Goal: Navigation & Orientation: Find specific page/section

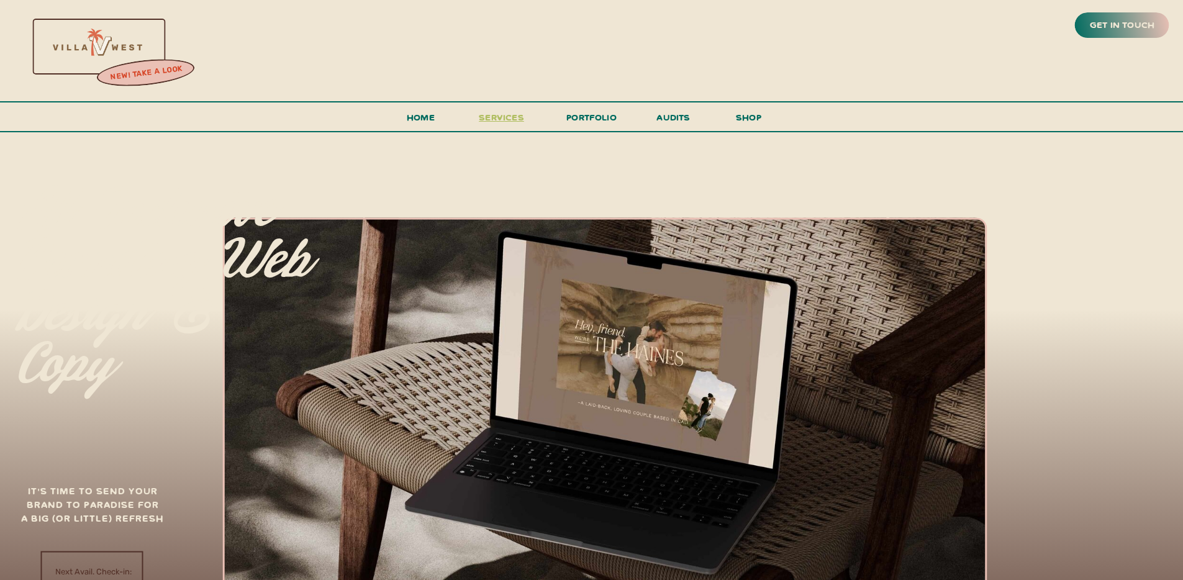
click at [502, 119] on span "services" at bounding box center [501, 117] width 45 height 12
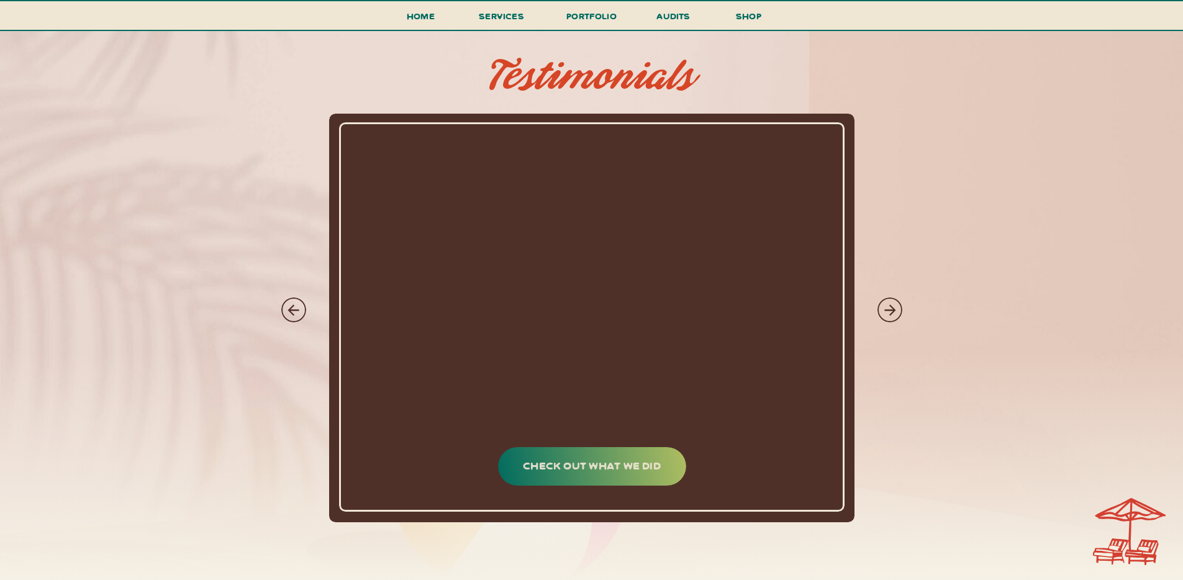
scroll to position [5985, 0]
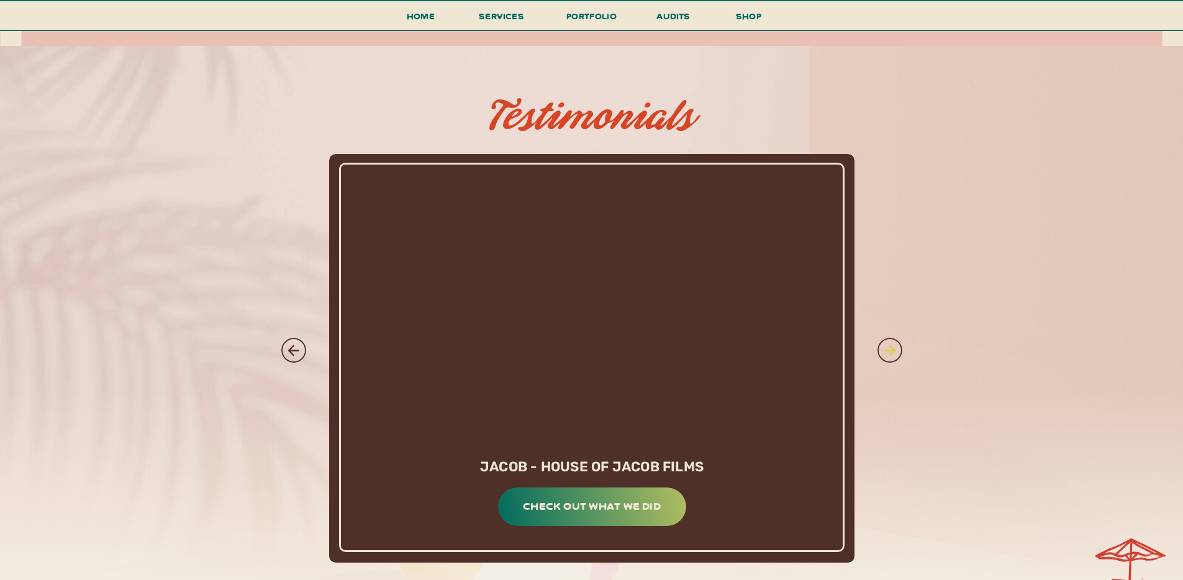
click at [892, 355] on icon at bounding box center [890, 350] width 17 height 17
click at [658, 492] on div at bounding box center [592, 506] width 188 height 38
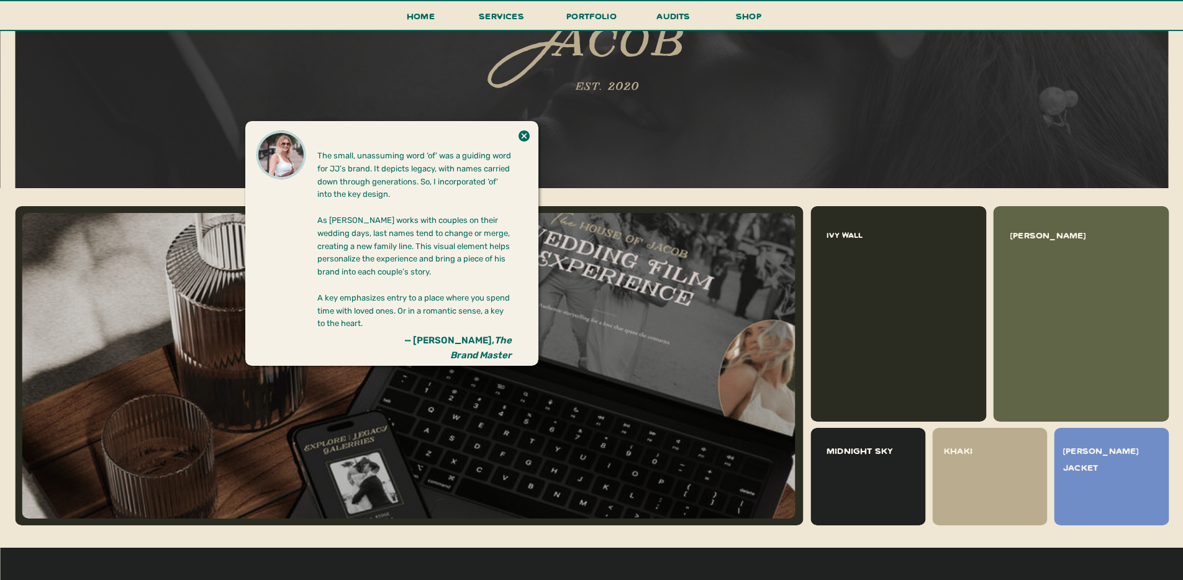
scroll to position [1160, 0]
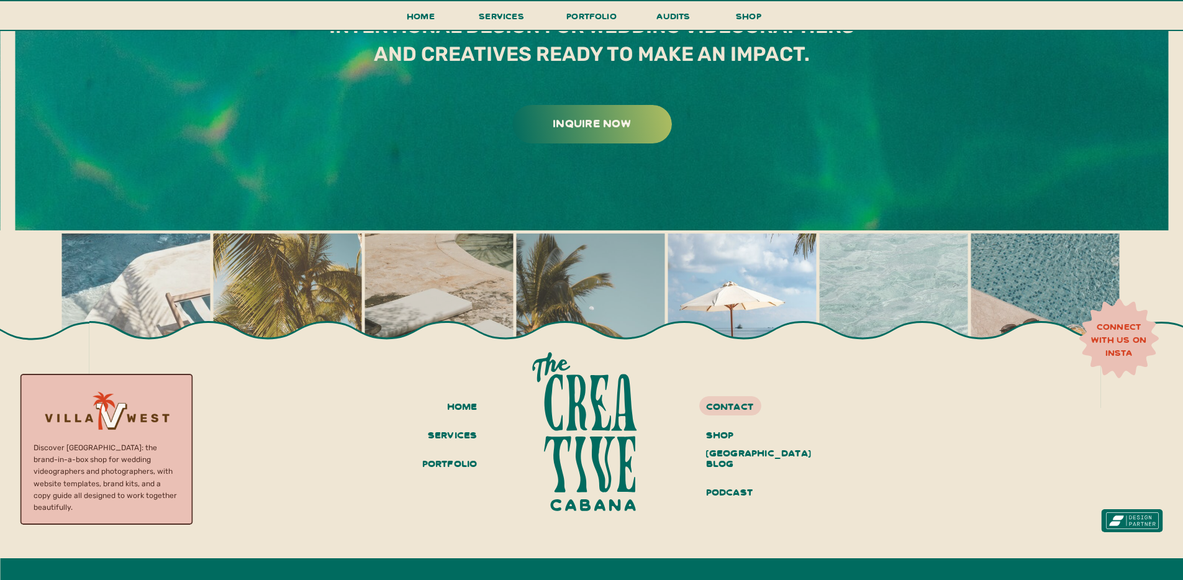
scroll to position [7142, 0]
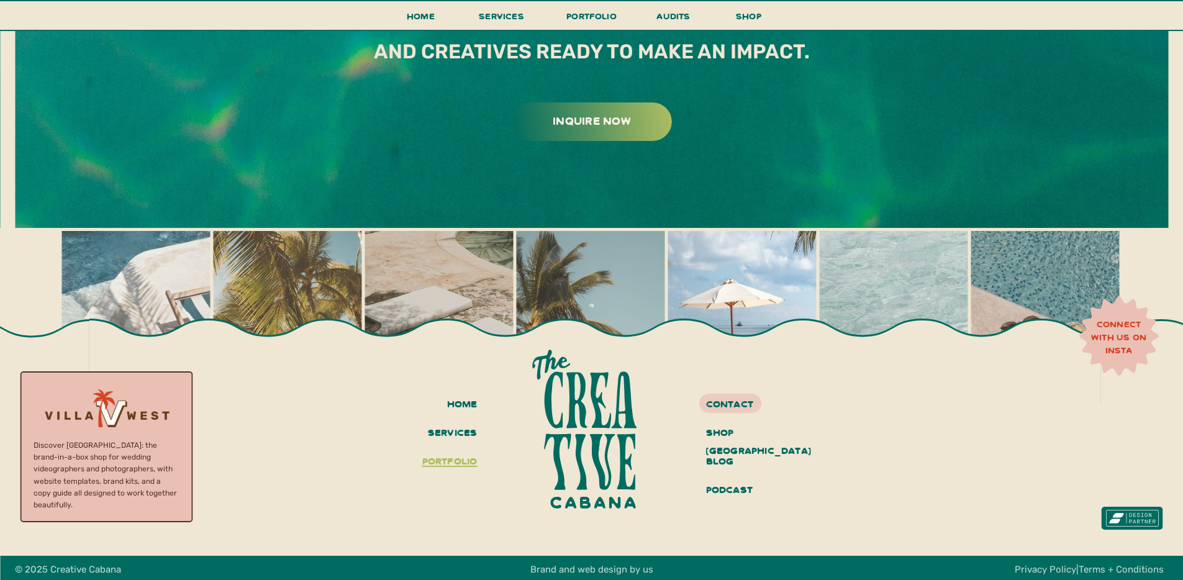
click at [463, 464] on h3 "portfolio" at bounding box center [446, 461] width 61 height 21
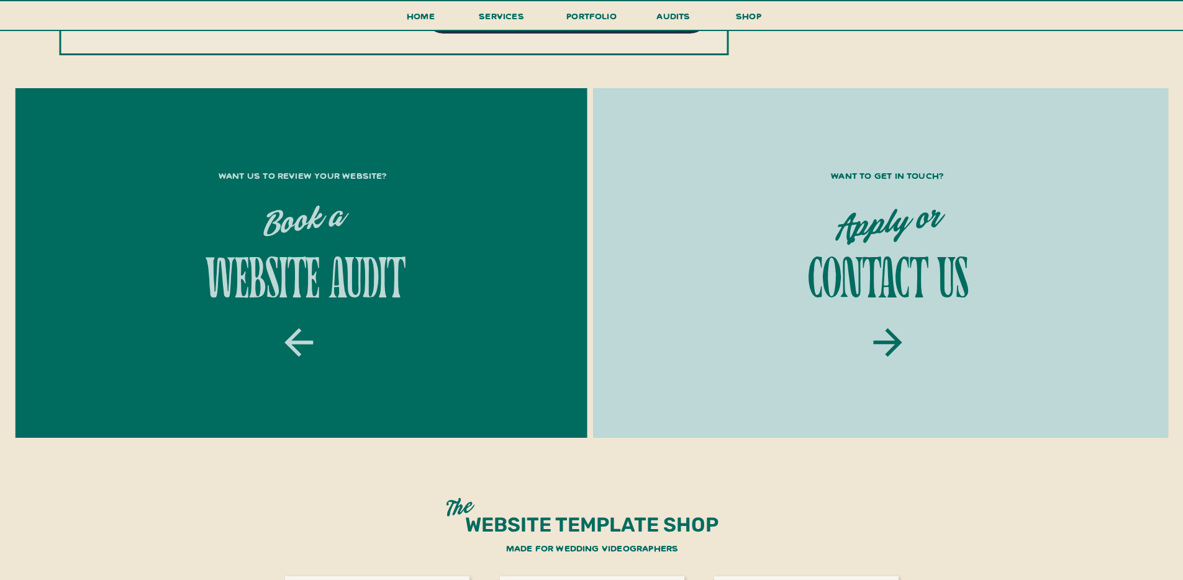
scroll to position [2311, 0]
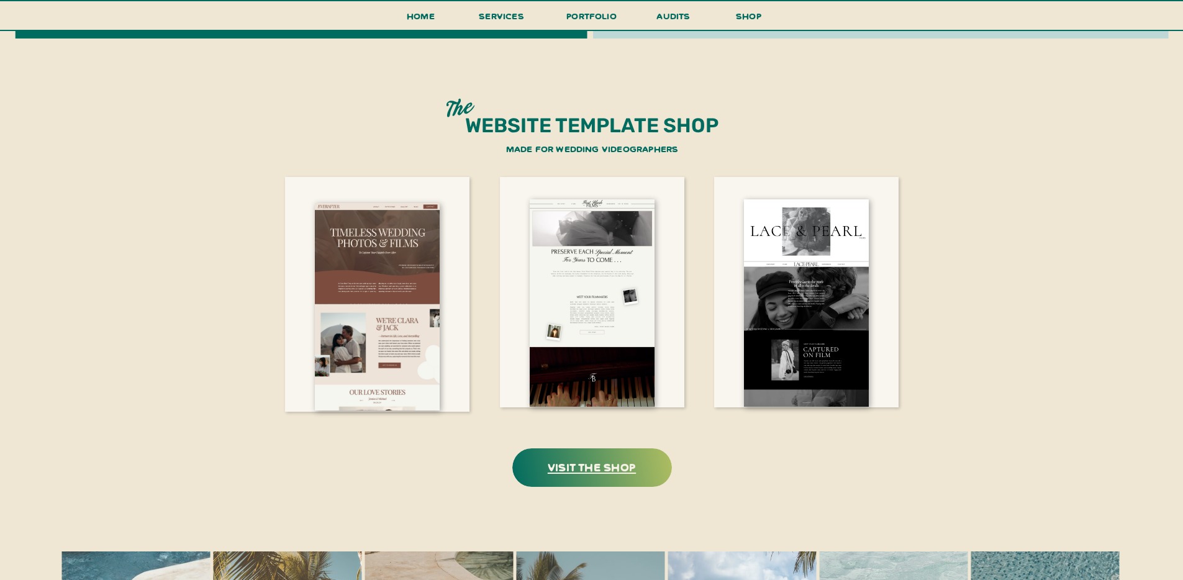
click at [599, 463] on h3 "visit the shop" at bounding box center [592, 466] width 156 height 19
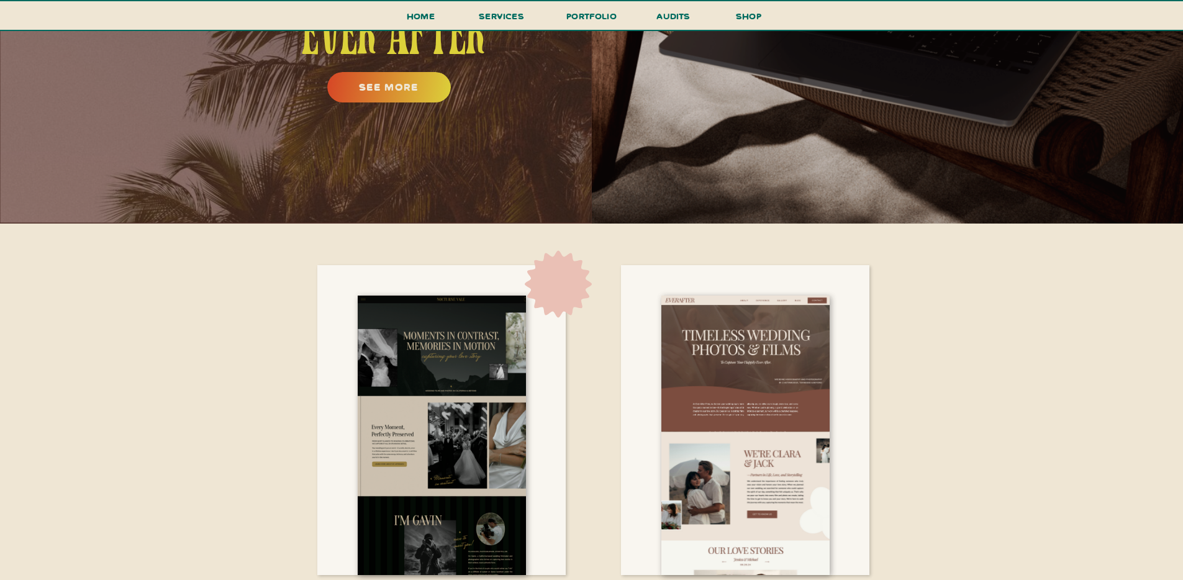
scroll to position [1292, 0]
